Goal: Information Seeking & Learning: Learn about a topic

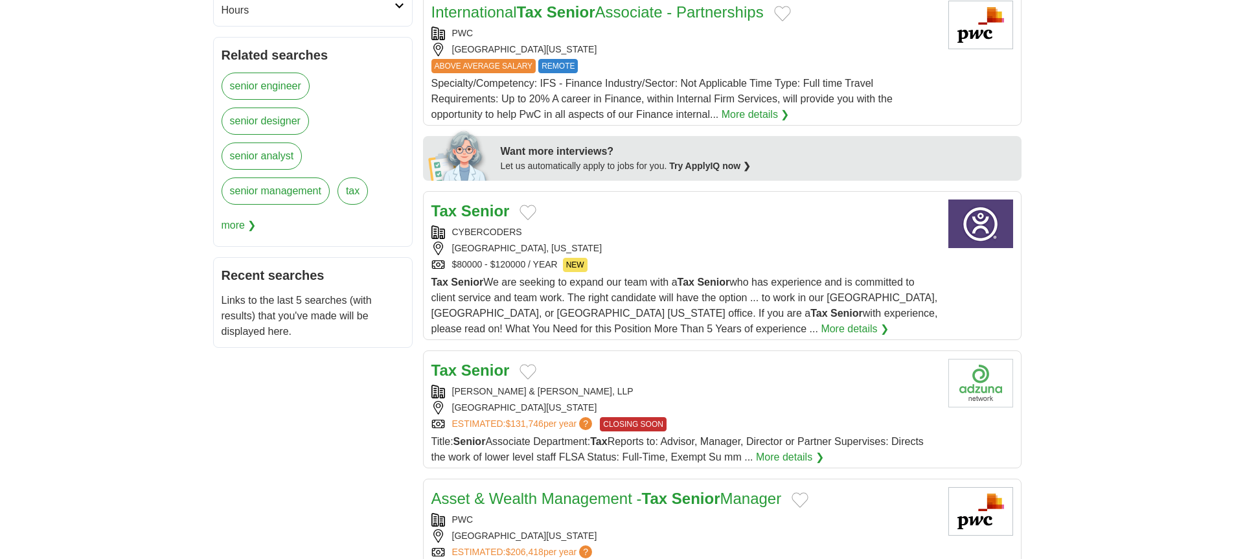
scroll to position [532, 0]
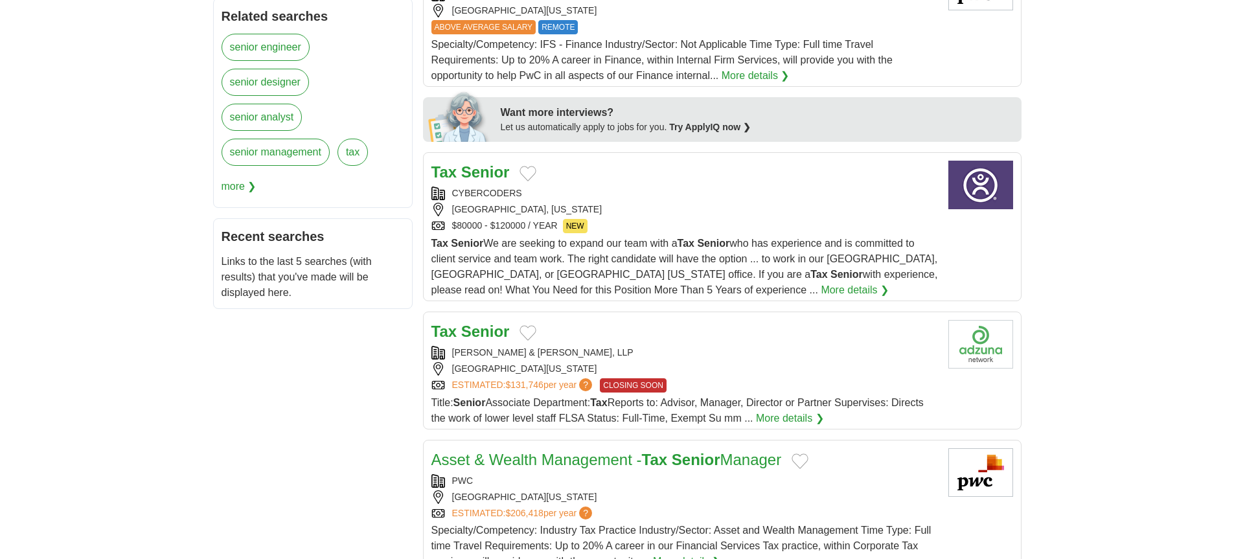
click at [821, 286] on link "More details ❯" at bounding box center [855, 291] width 68 height 16
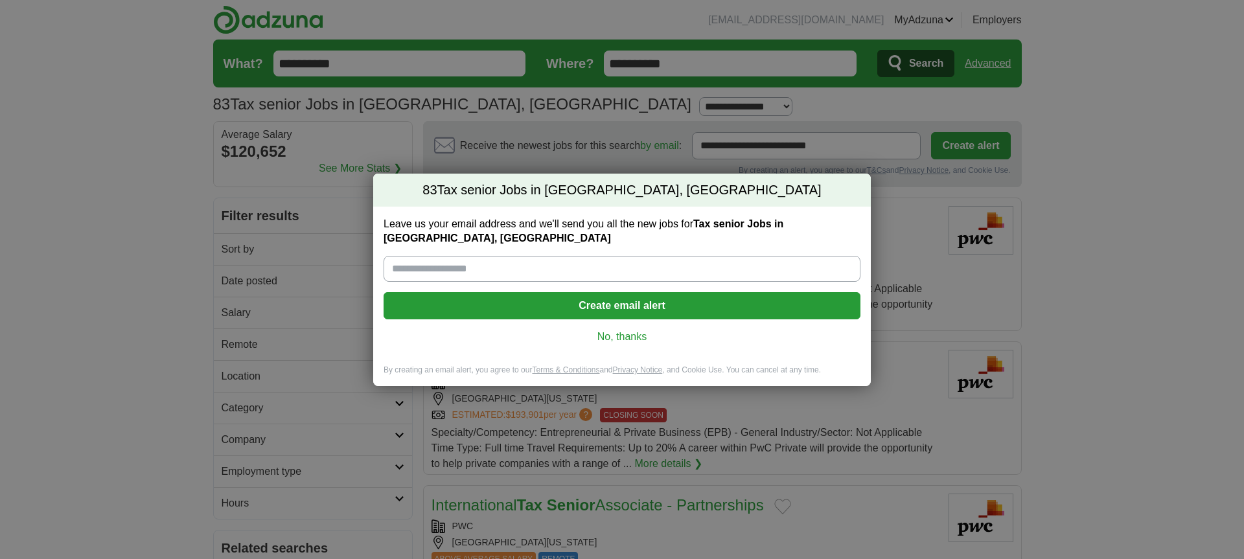
click at [630, 330] on link "No, thanks" at bounding box center [622, 337] width 456 height 14
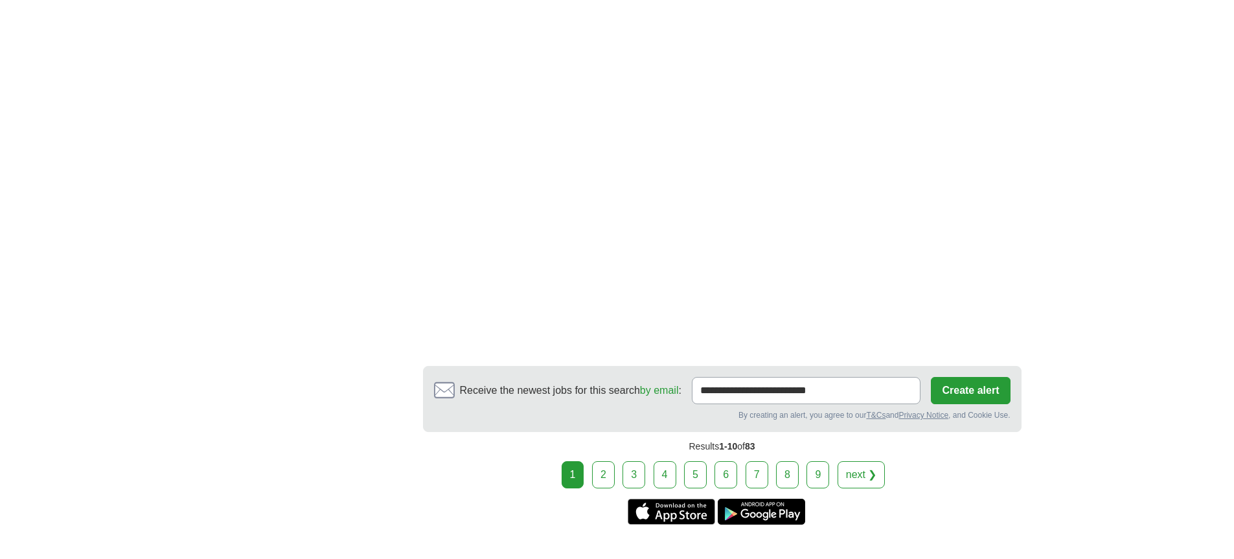
scroll to position [2259, 0]
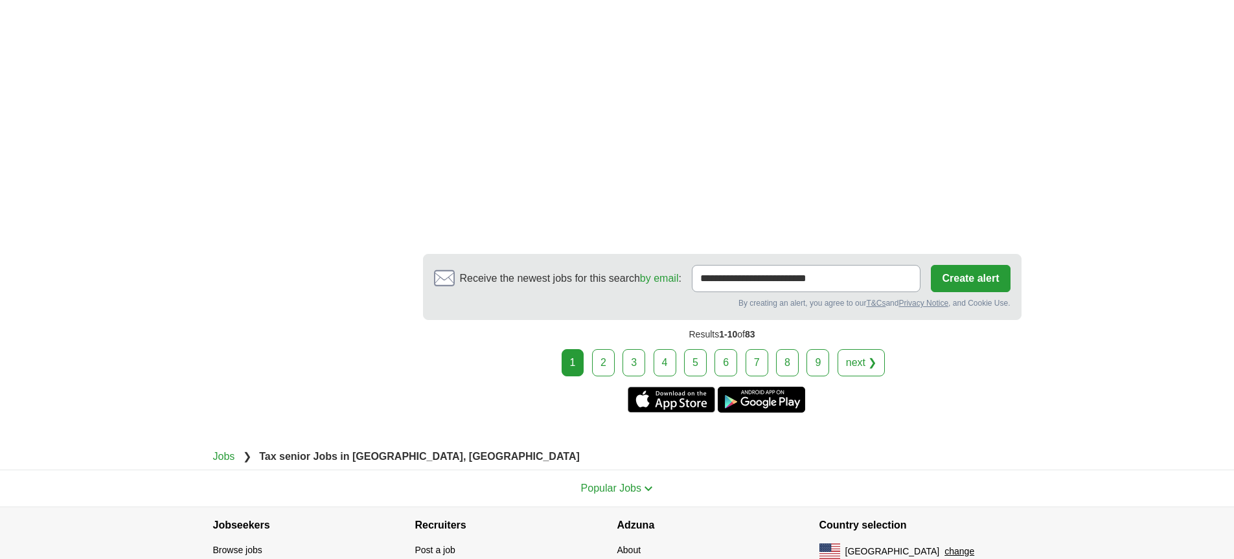
click at [604, 363] on link "2" at bounding box center [603, 362] width 23 height 27
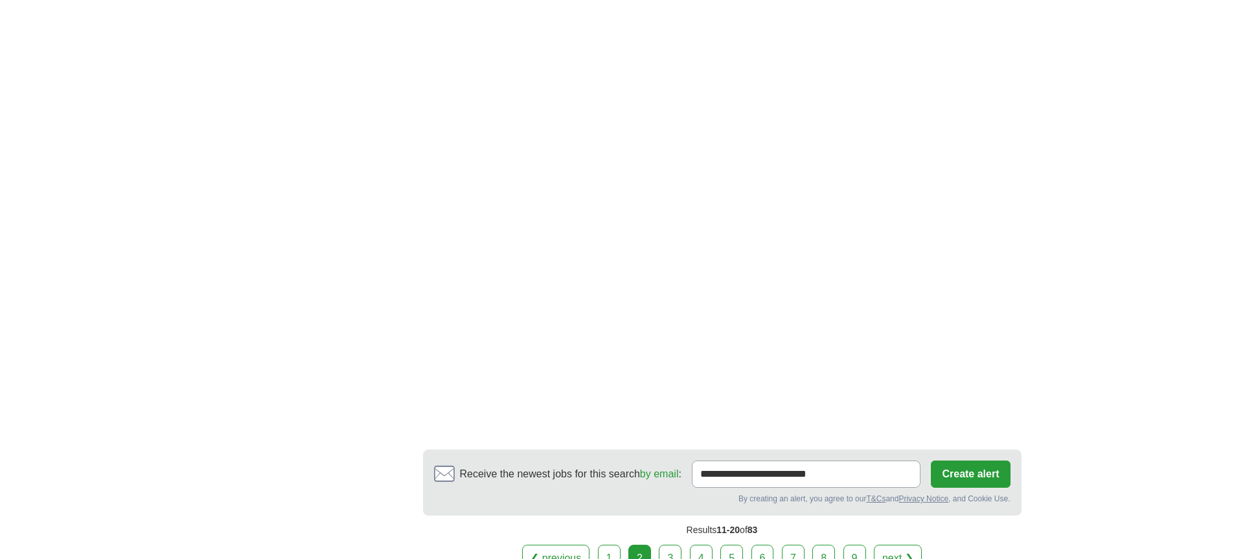
scroll to position [2084, 0]
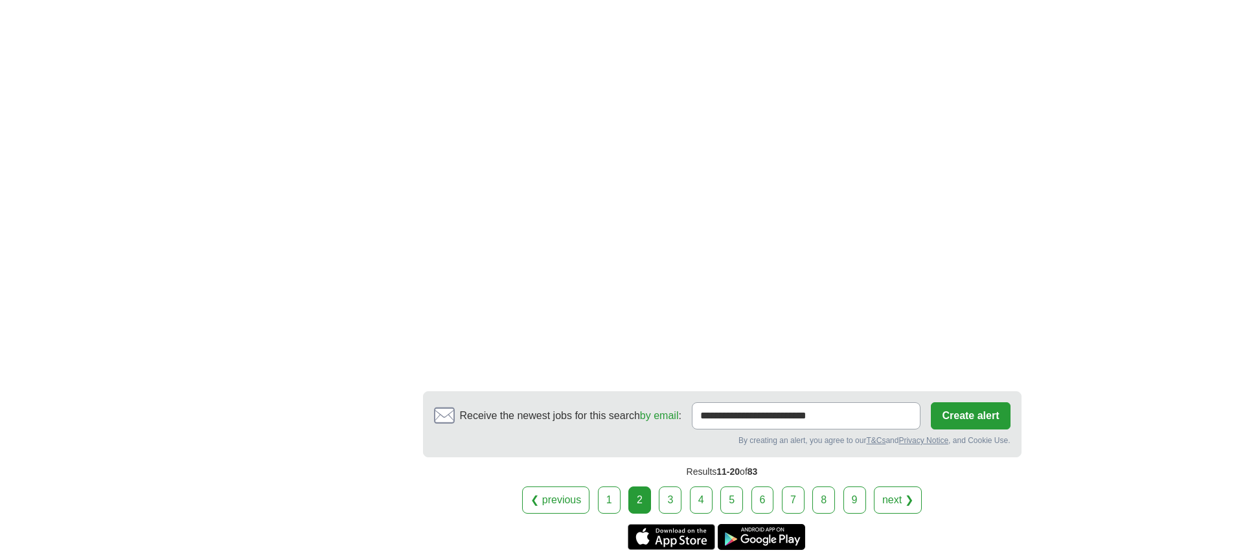
click at [667, 502] on link "3" at bounding box center [670, 500] width 23 height 27
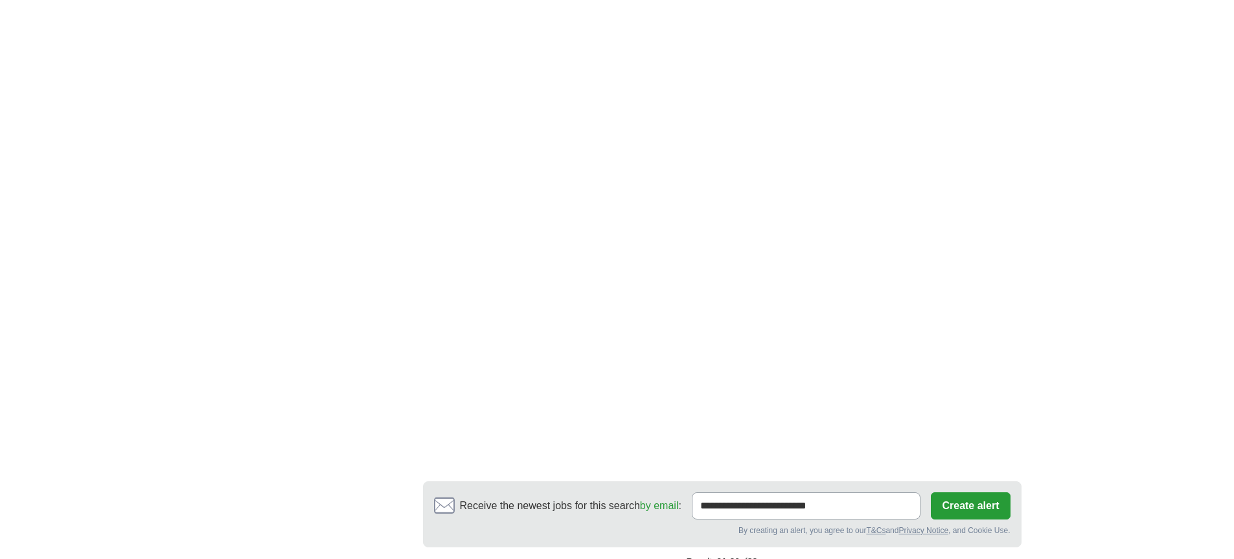
scroll to position [2166, 0]
